Goal: Task Accomplishment & Management: Manage account settings

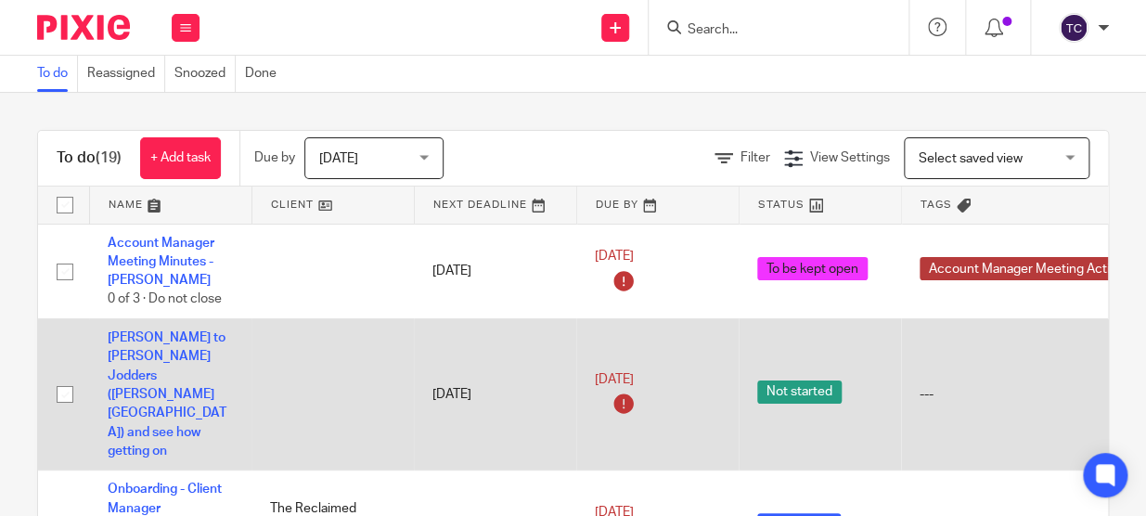
click at [67, 377] on input "checkbox" at bounding box center [64, 394] width 35 height 35
checkbox input "true"
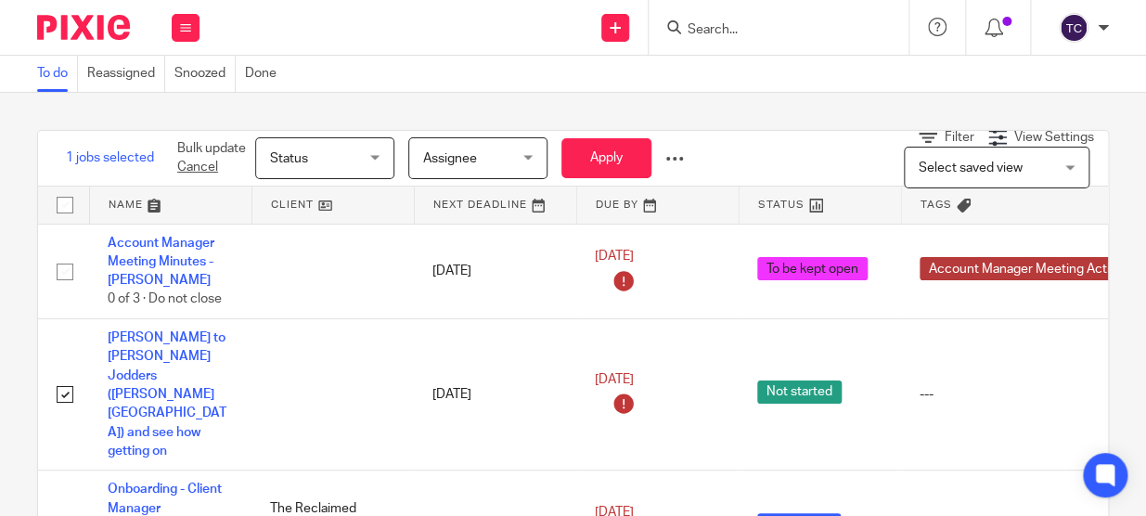
click at [374, 170] on div "Status Status" at bounding box center [324, 158] width 139 height 42
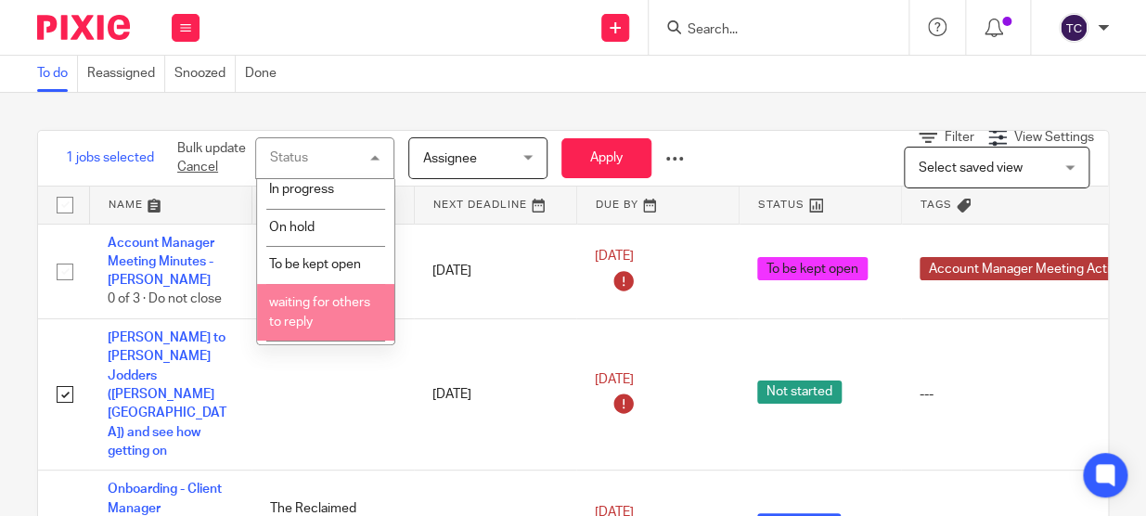
scroll to position [153, 0]
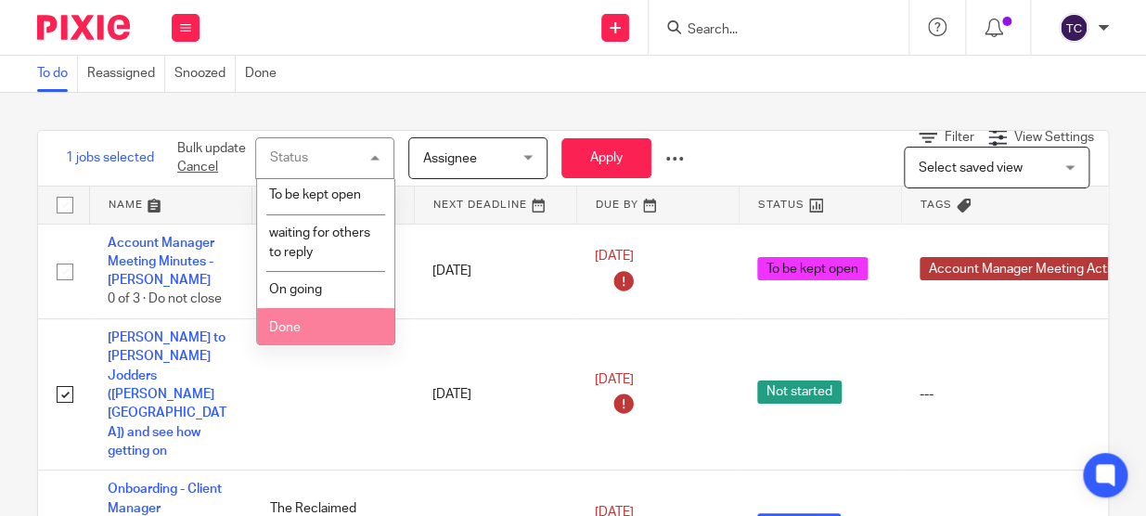
click at [315, 312] on li "Done" at bounding box center [325, 327] width 137 height 38
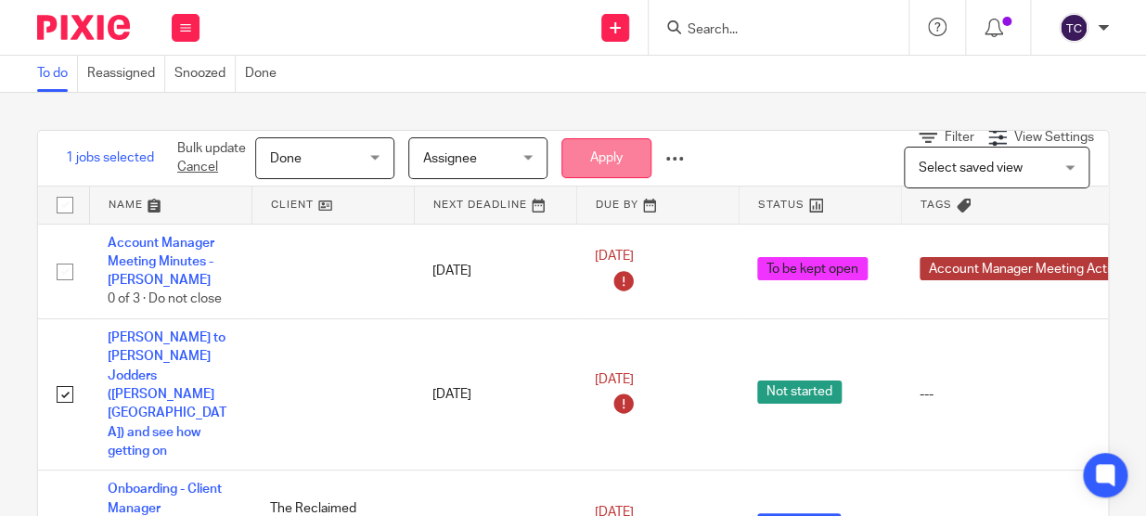
click at [585, 161] on button "Apply" at bounding box center [606, 158] width 90 height 40
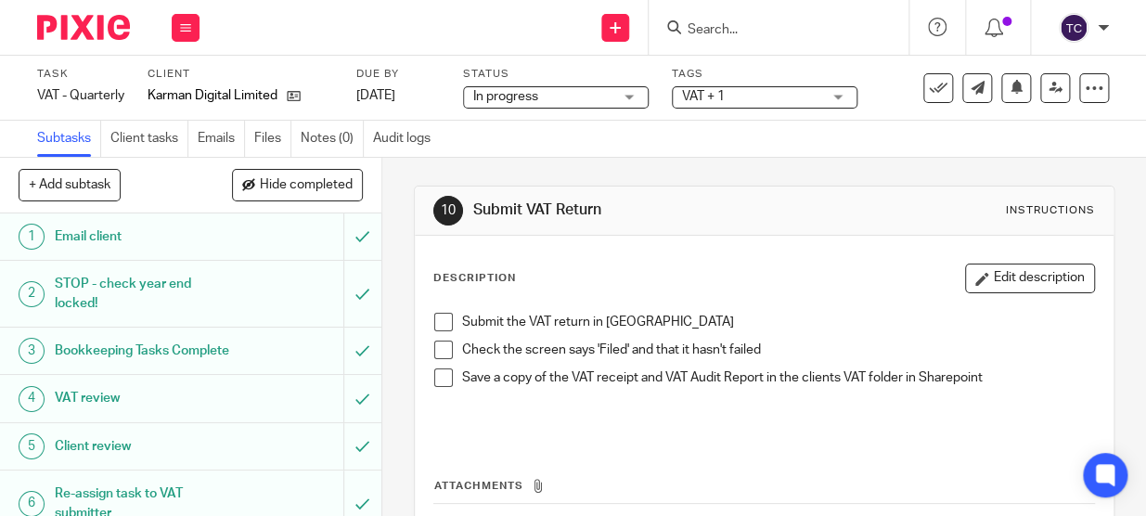
click at [104, 28] on img at bounding box center [83, 27] width 93 height 25
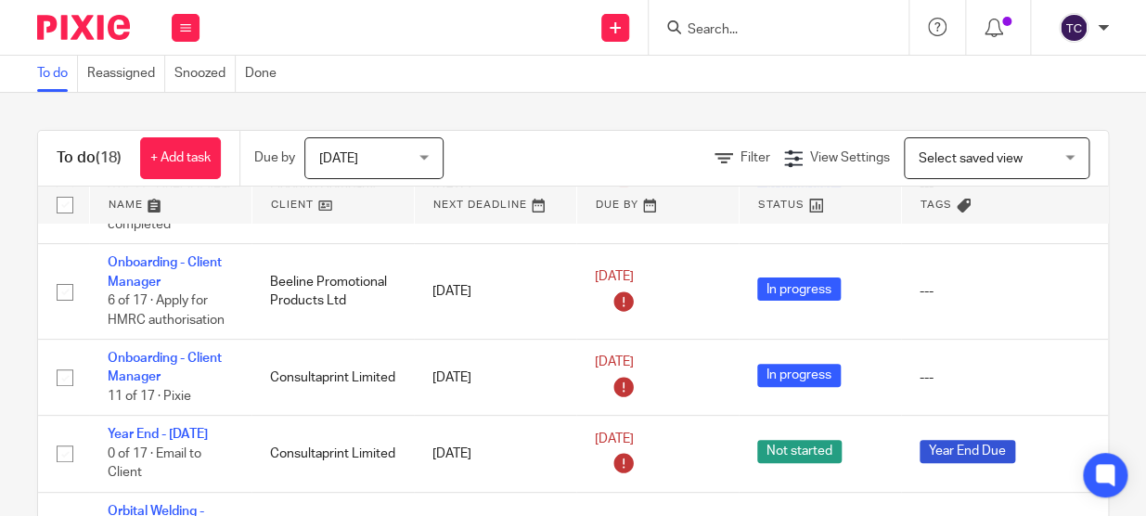
scroll to position [252, 0]
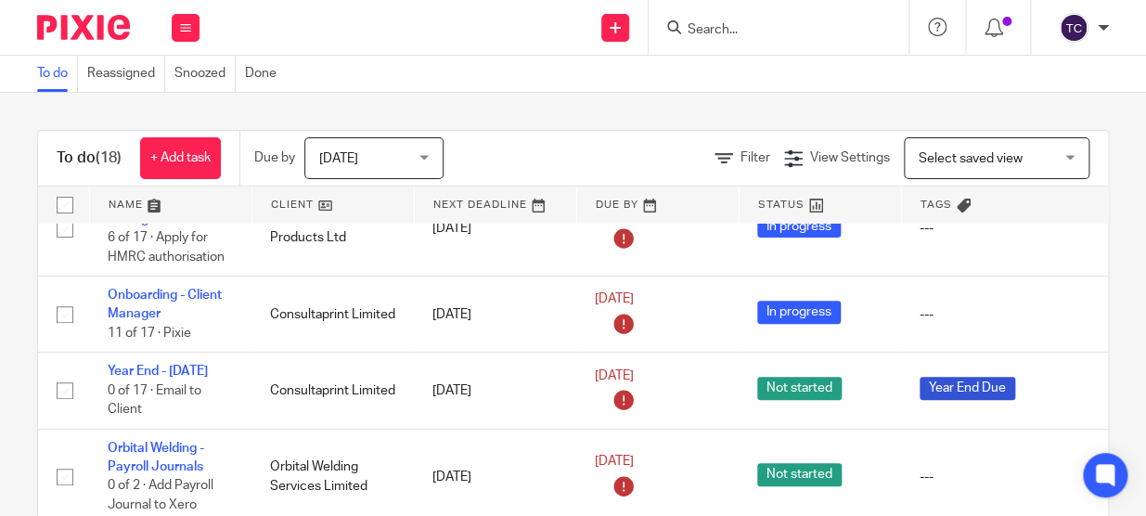
click at [313, 203] on link at bounding box center [332, 204] width 161 height 37
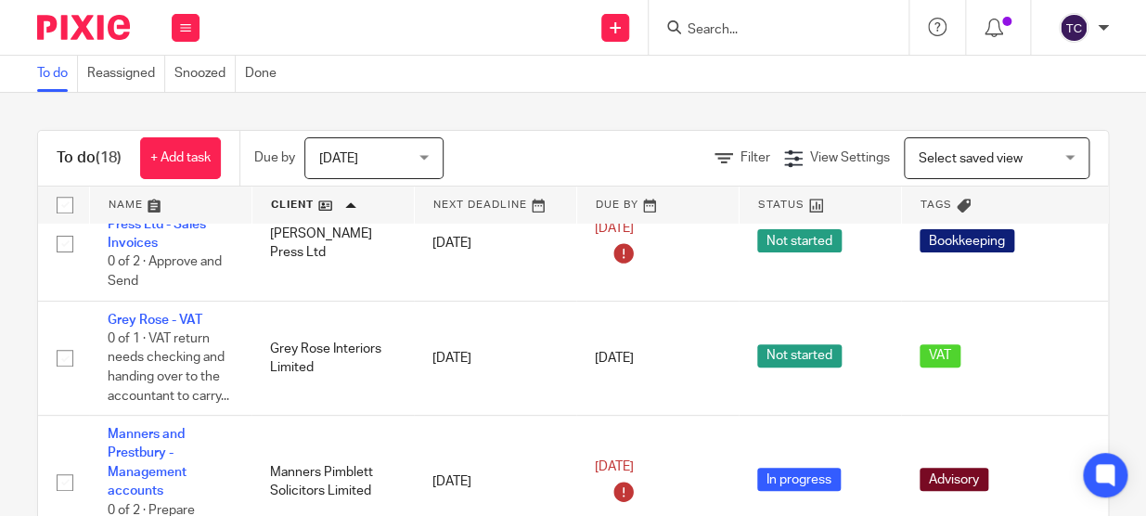
scroll to position [421, 0]
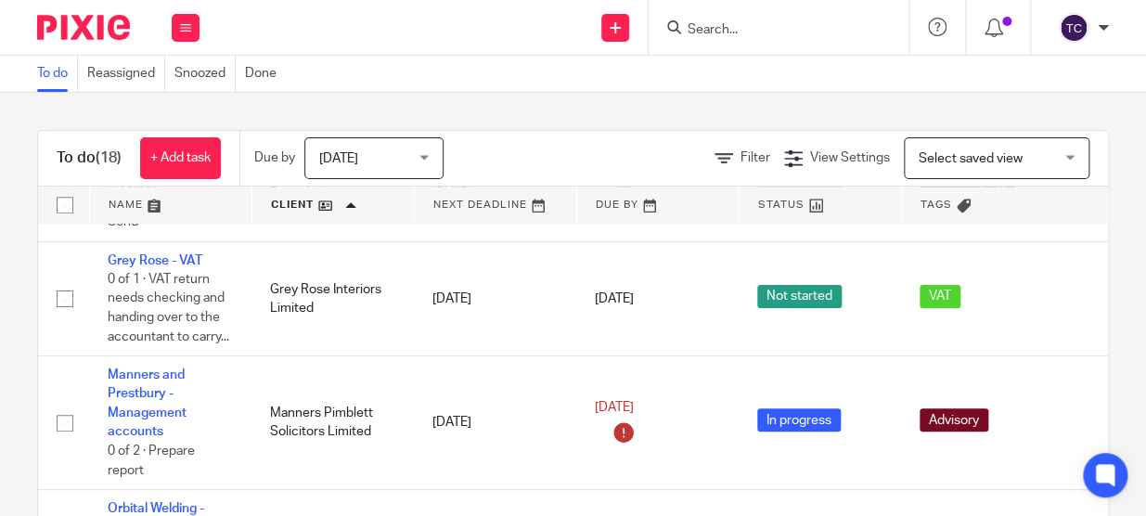
click at [390, 163] on span "[DATE]" at bounding box center [368, 157] width 98 height 39
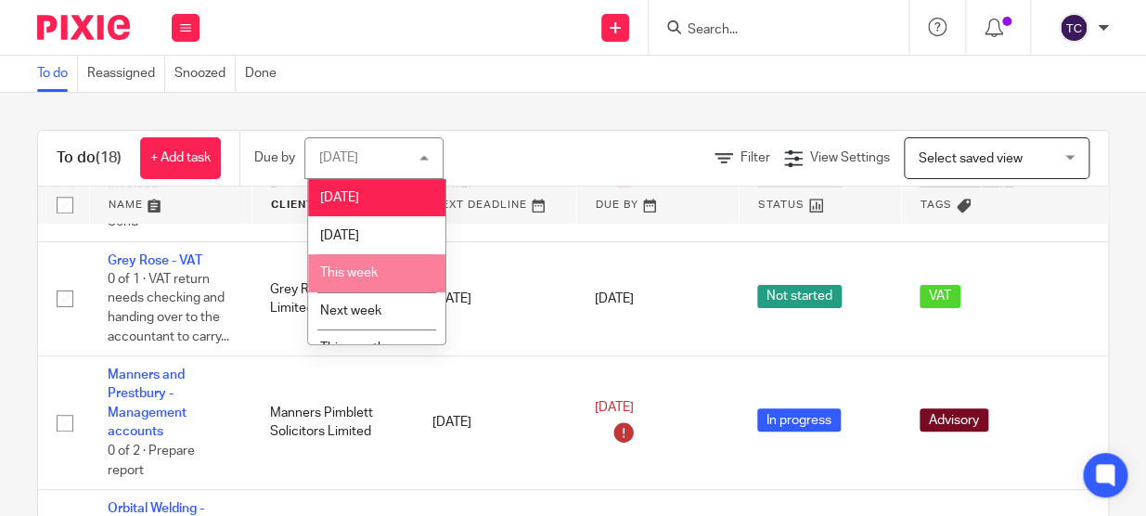
click at [393, 260] on li "This week" at bounding box center [376, 273] width 137 height 38
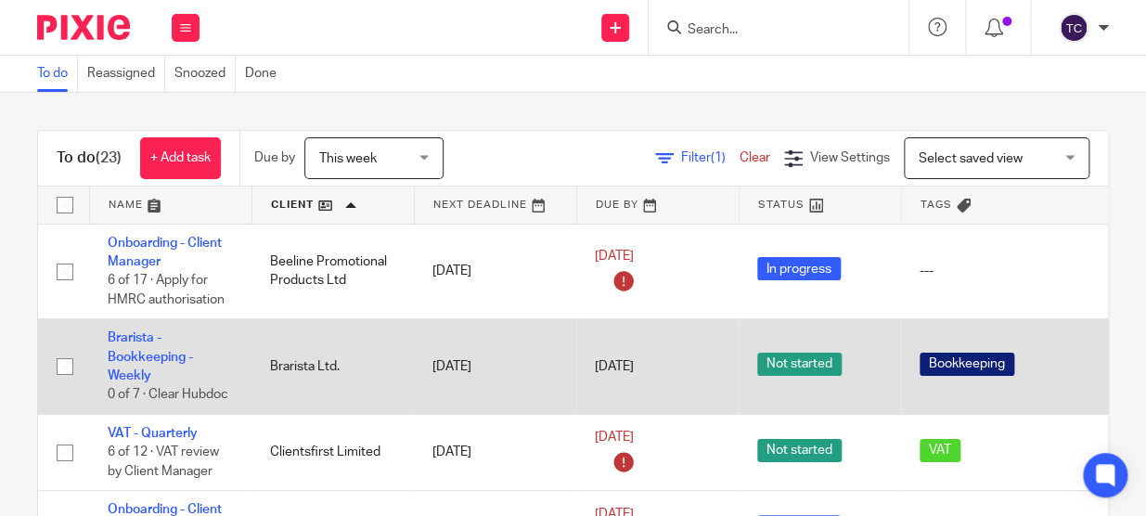
click at [67, 360] on input "checkbox" at bounding box center [64, 366] width 35 height 35
checkbox input "true"
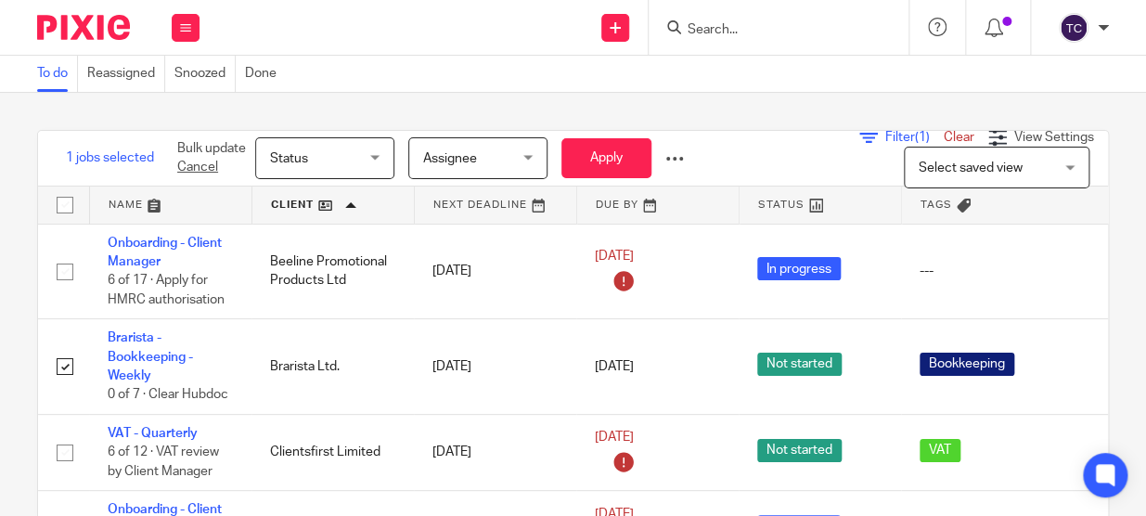
click at [362, 160] on span "Status" at bounding box center [319, 157] width 98 height 39
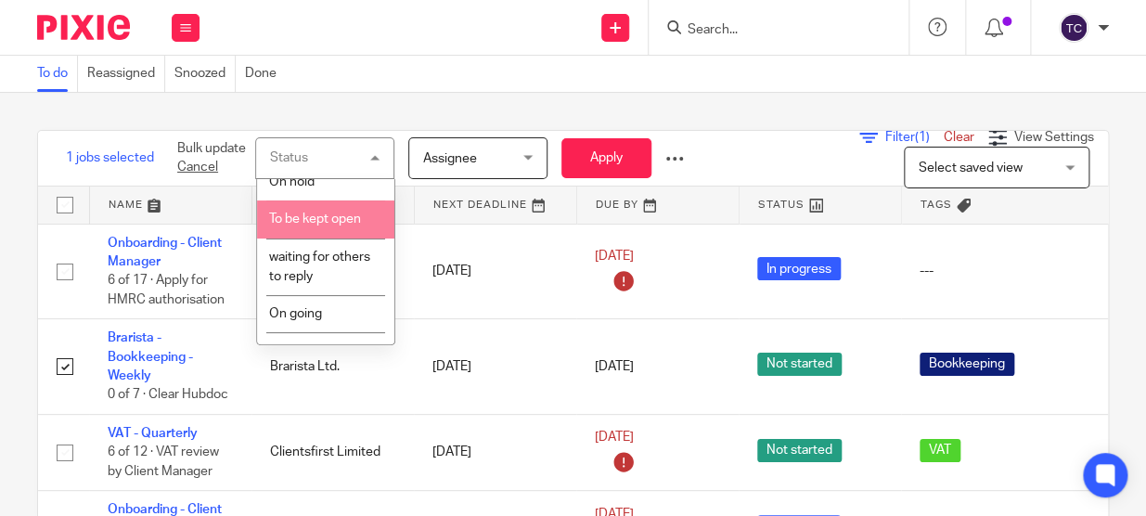
scroll to position [153, 0]
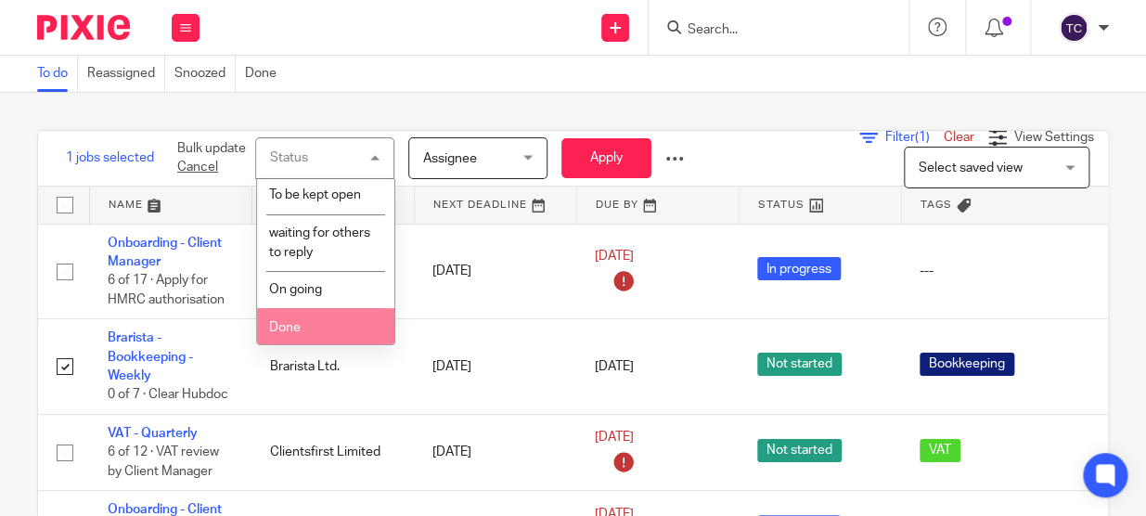
click at [285, 334] on li "Done" at bounding box center [325, 327] width 137 height 38
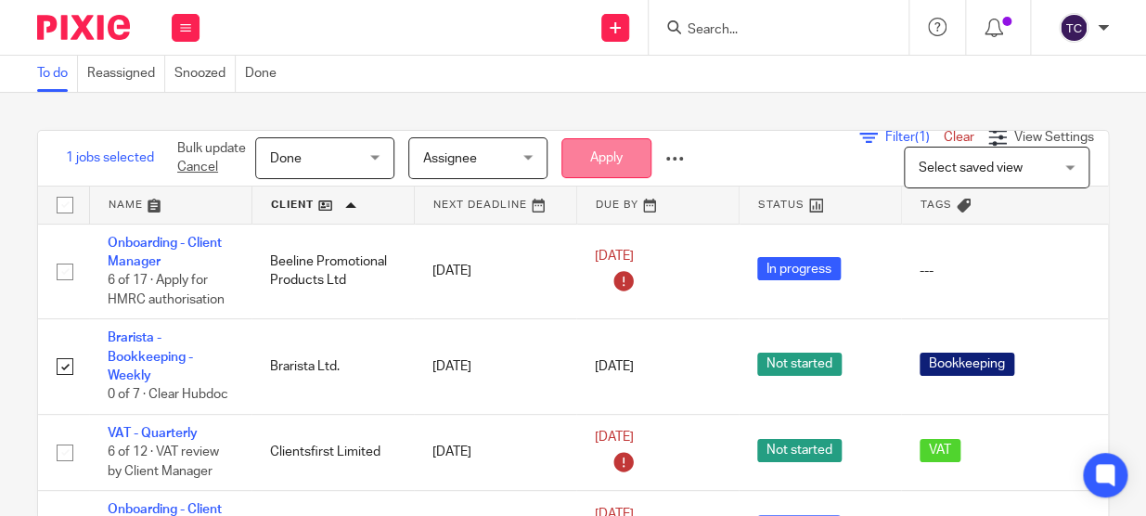
click at [590, 163] on button "Apply" at bounding box center [606, 158] width 90 height 40
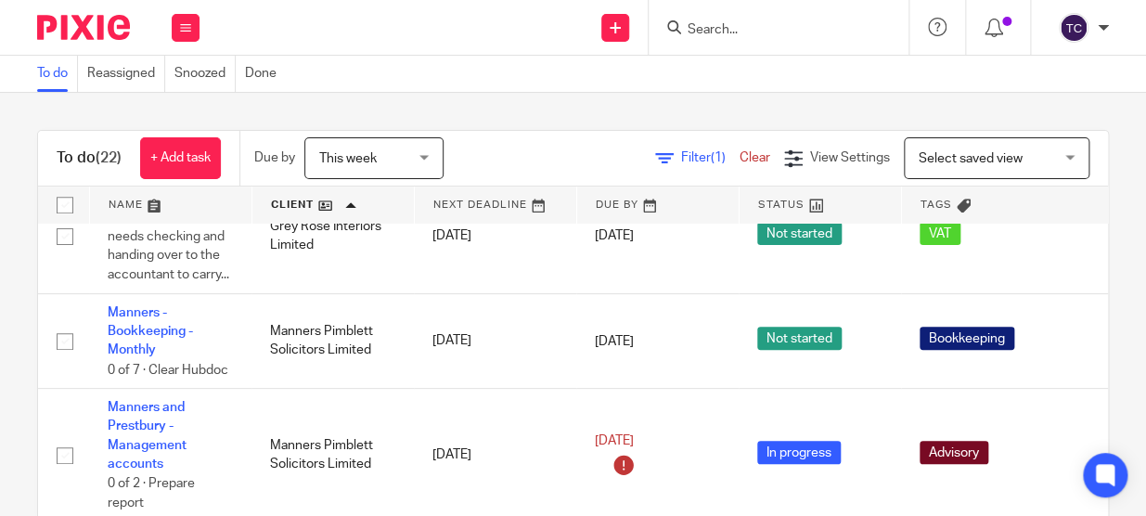
scroll to position [590, 0]
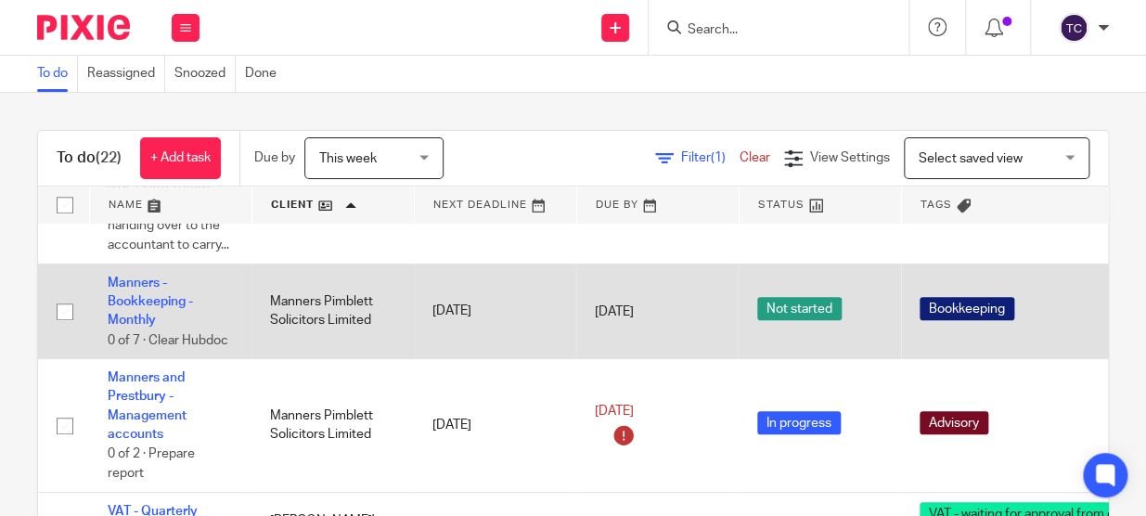
click at [66, 310] on input "checkbox" at bounding box center [64, 311] width 35 height 35
checkbox input "true"
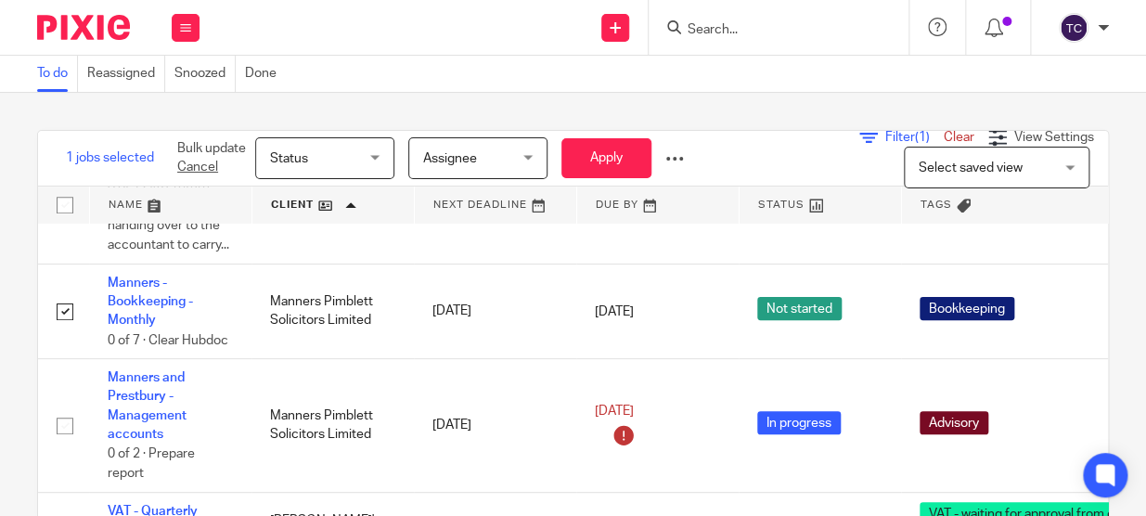
click at [358, 158] on span "Status" at bounding box center [319, 157] width 98 height 39
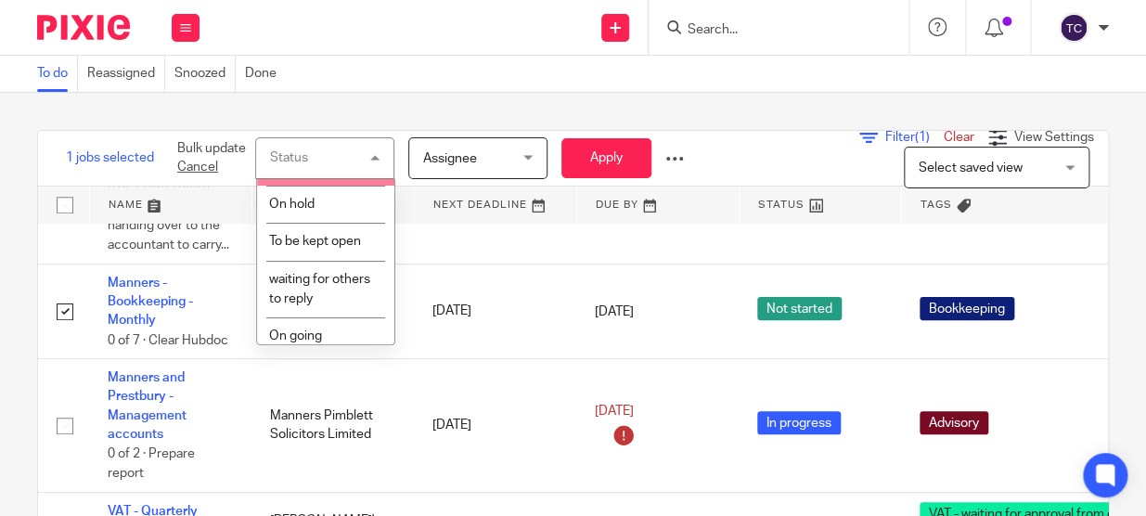
scroll to position [153, 0]
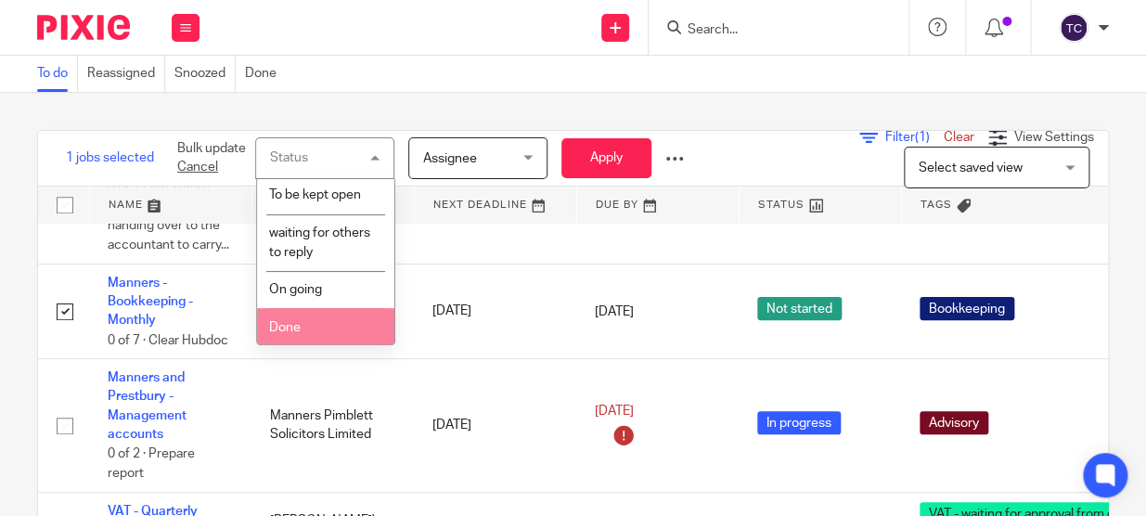
click at [324, 311] on li "Done" at bounding box center [325, 327] width 137 height 38
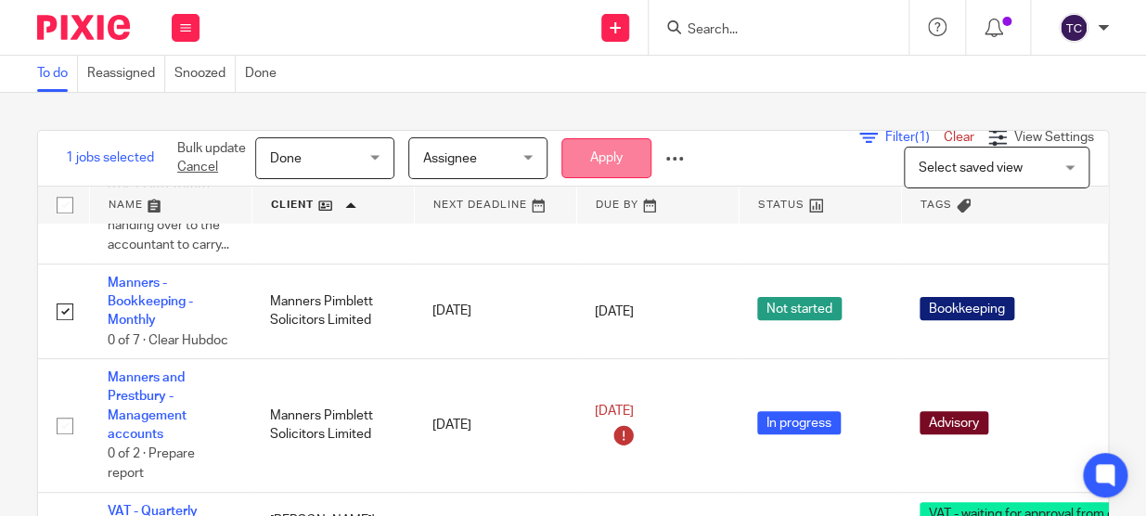
click at [593, 163] on button "Apply" at bounding box center [606, 158] width 90 height 40
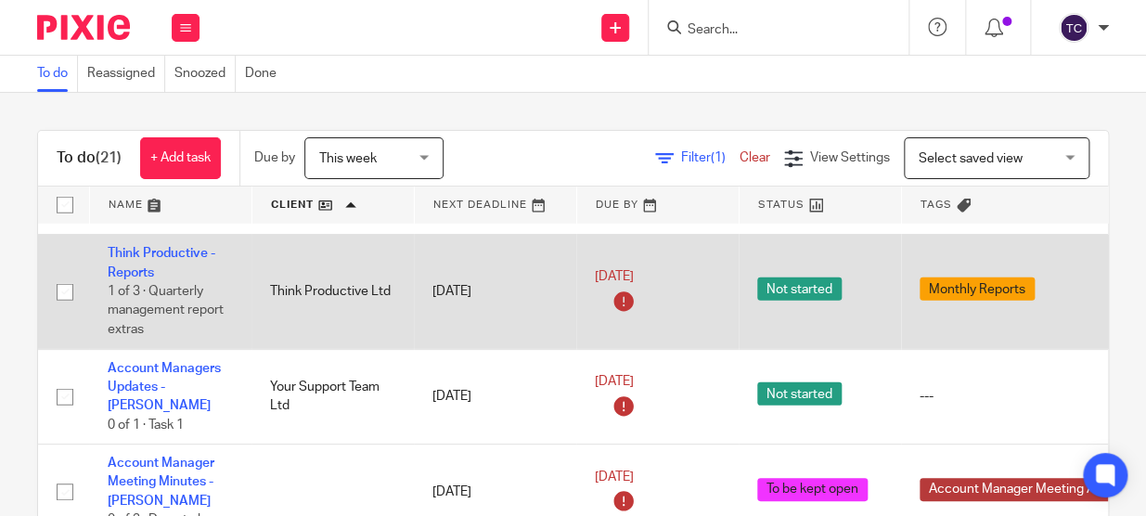
scroll to position [1955, 0]
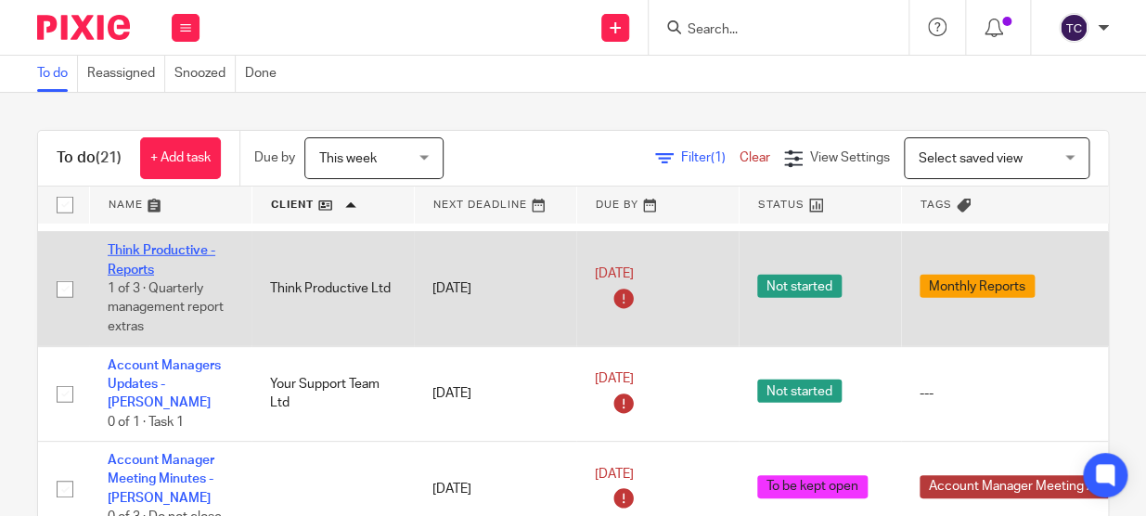
drag, startPoint x: 156, startPoint y: 239, endPoint x: 203, endPoint y: 240, distance: 47.3
click at [156, 244] on link "Think Productive - Reports" at bounding box center [162, 260] width 108 height 32
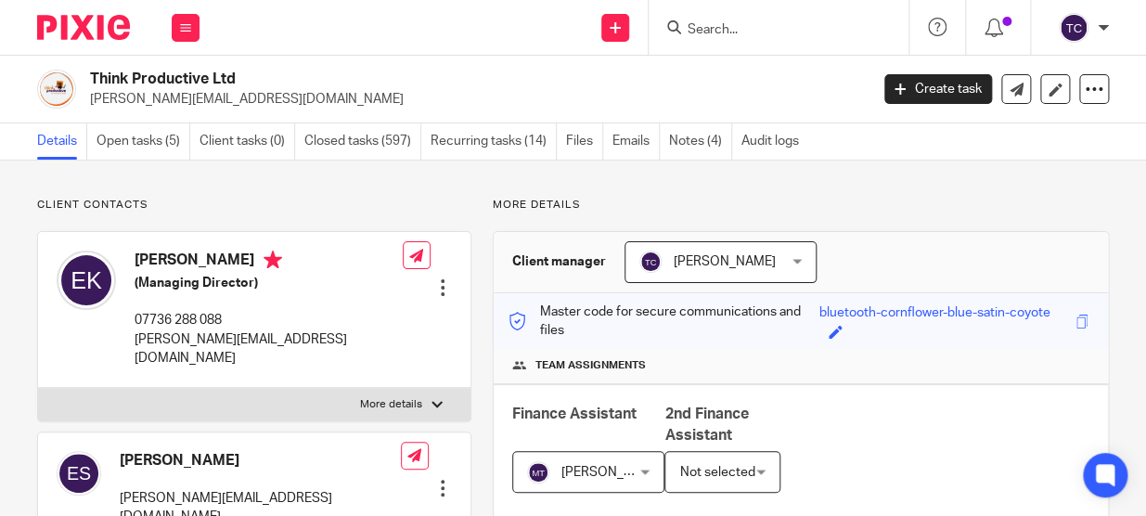
drag, startPoint x: 145, startPoint y: 137, endPoint x: 199, endPoint y: 216, distance: 96.0
click at [145, 137] on link "Open tasks (5)" at bounding box center [143, 141] width 94 height 36
click at [155, 148] on link "Open tasks (5)" at bounding box center [143, 141] width 94 height 36
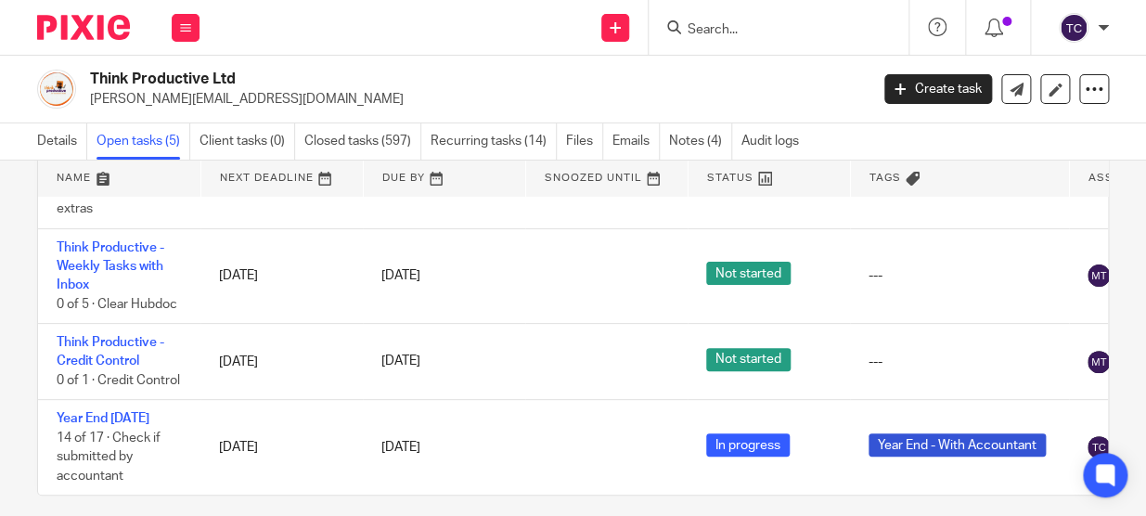
scroll to position [111, 0]
